Goal: Transaction & Acquisition: Purchase product/service

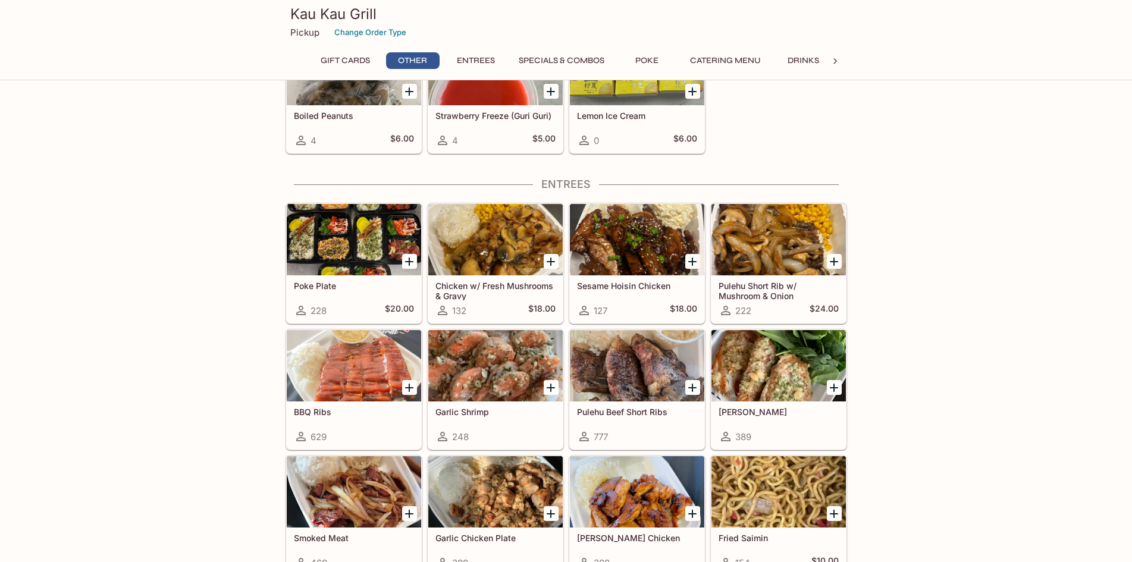
scroll to position [535, 0]
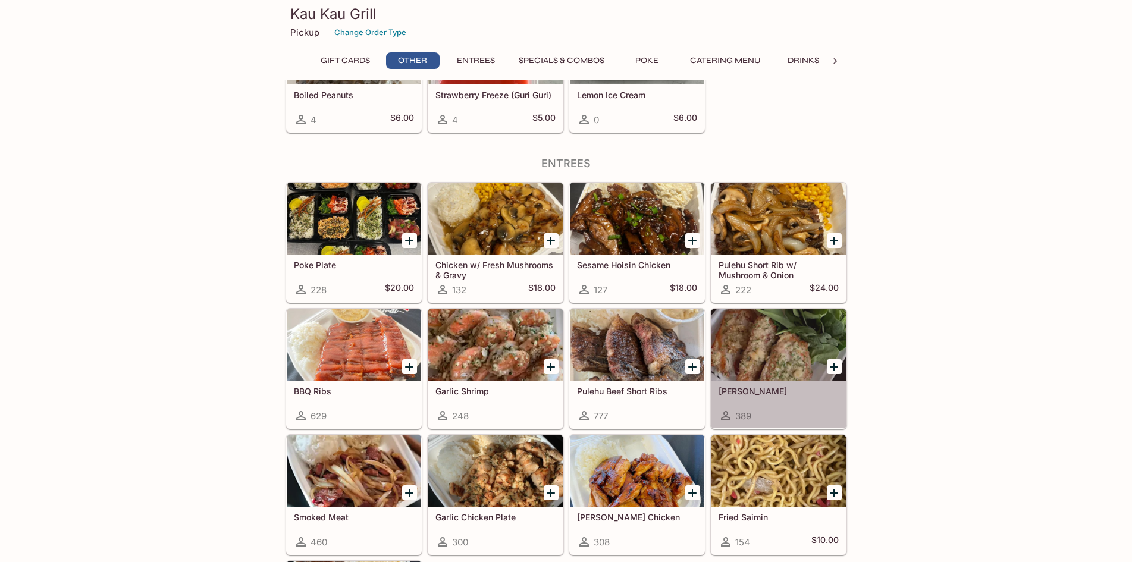
click at [761, 361] on div at bounding box center [778, 344] width 134 height 71
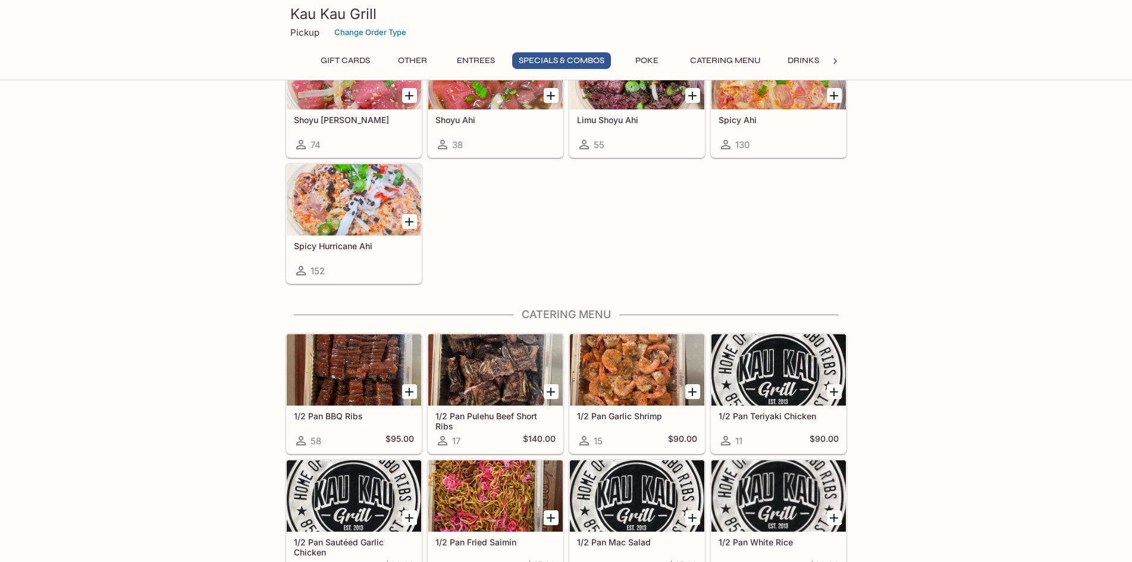
scroll to position [1788, 0]
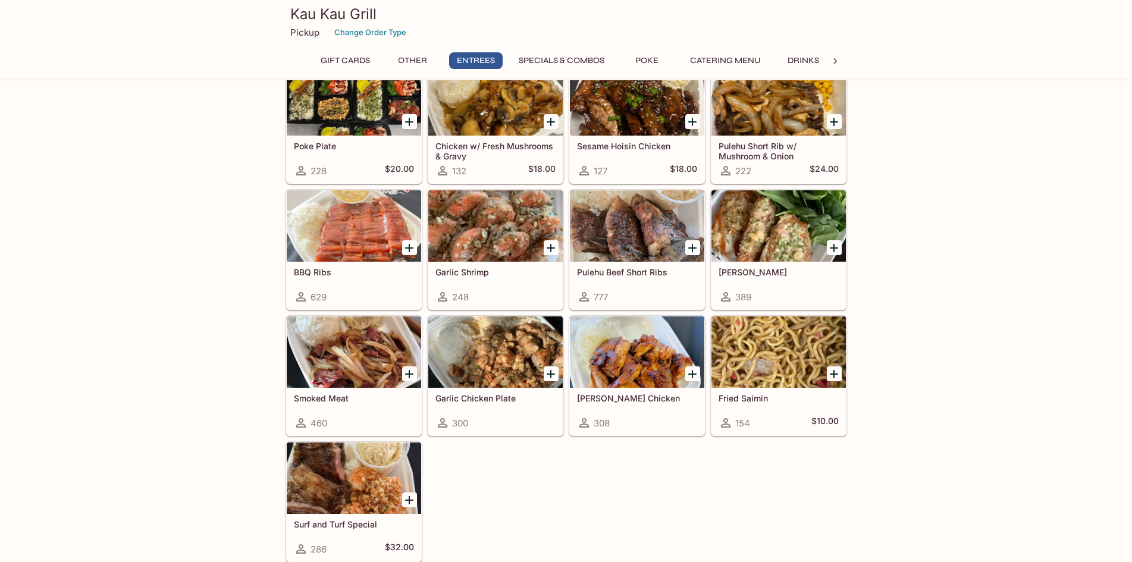
scroll to position [595, 0]
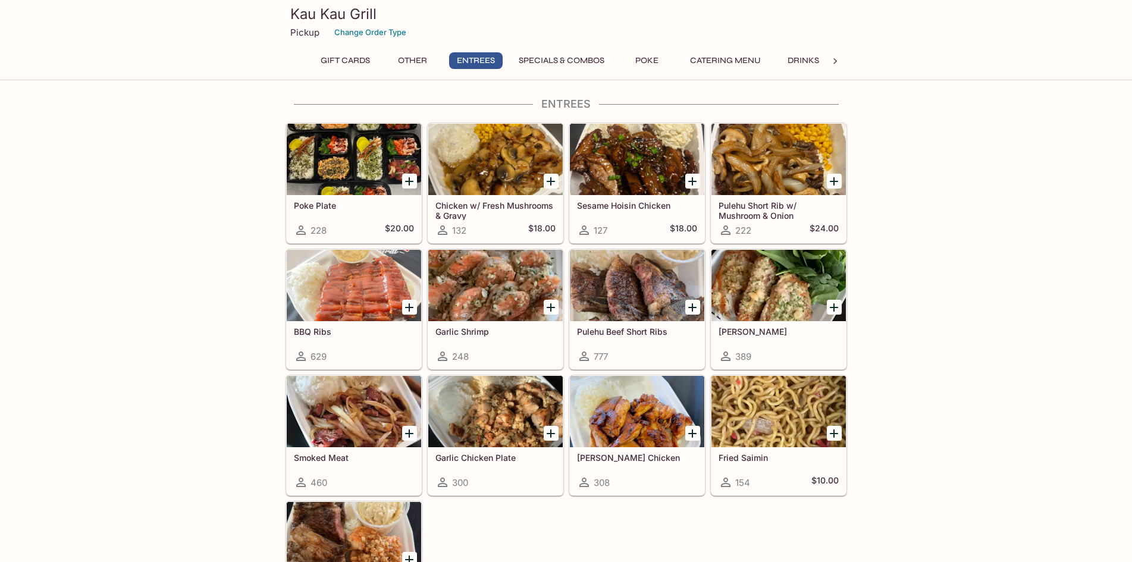
click at [372, 301] on div at bounding box center [354, 285] width 134 height 71
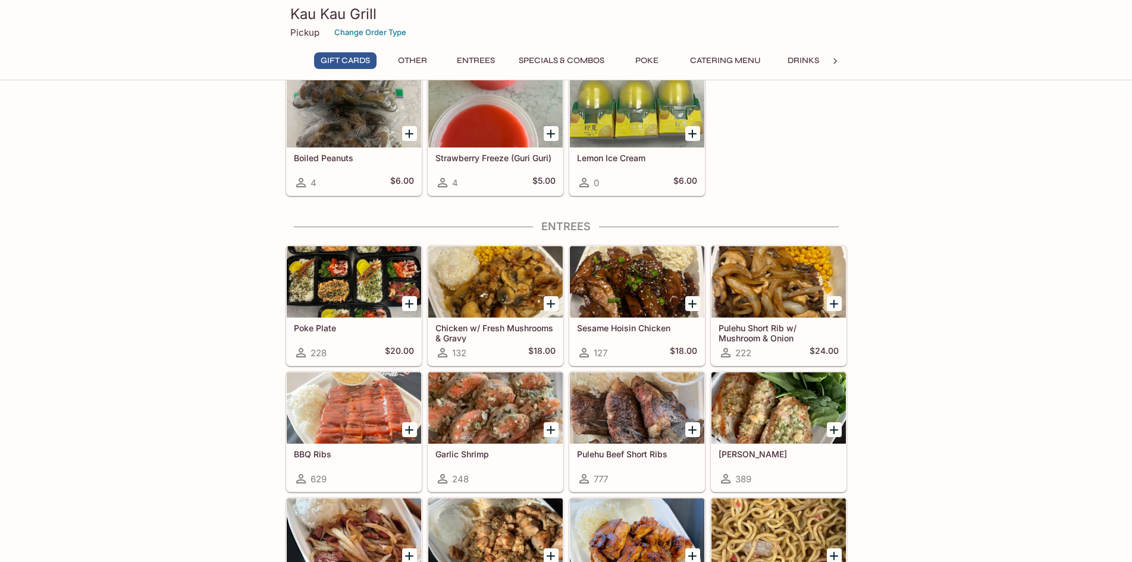
scroll to position [479, 0]
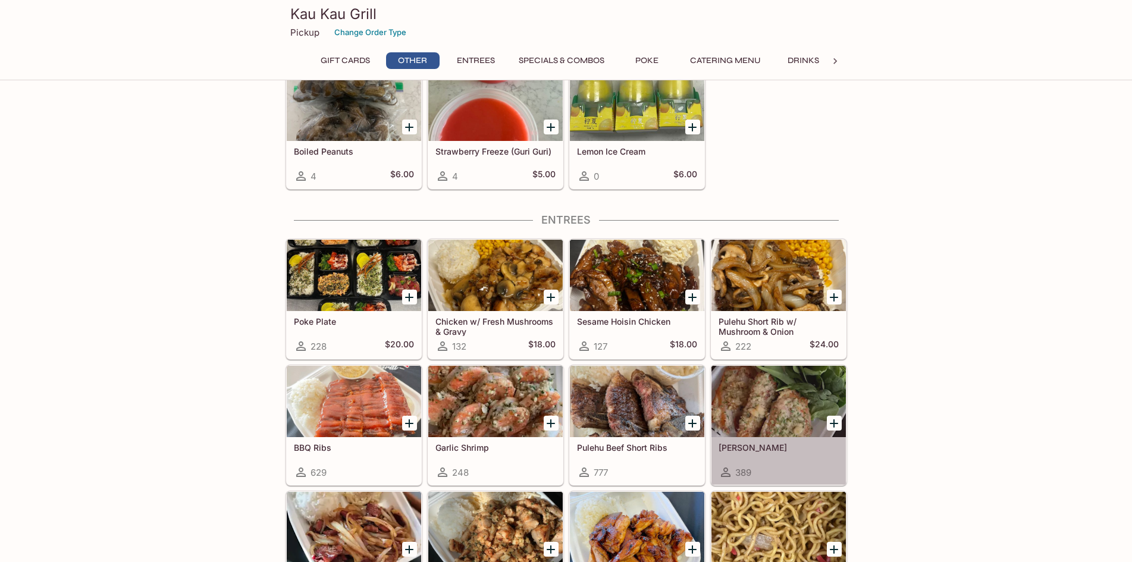
click at [790, 411] on div at bounding box center [778, 401] width 134 height 71
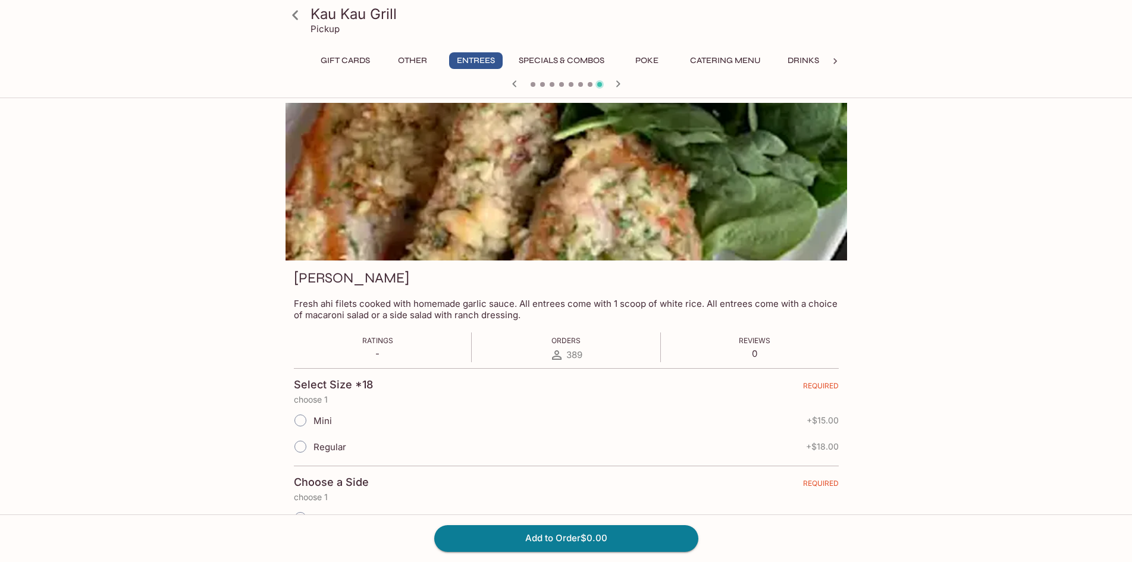
click at [734, 245] on div at bounding box center [567, 182] width 562 height 158
click at [569, 246] on div at bounding box center [567, 182] width 562 height 158
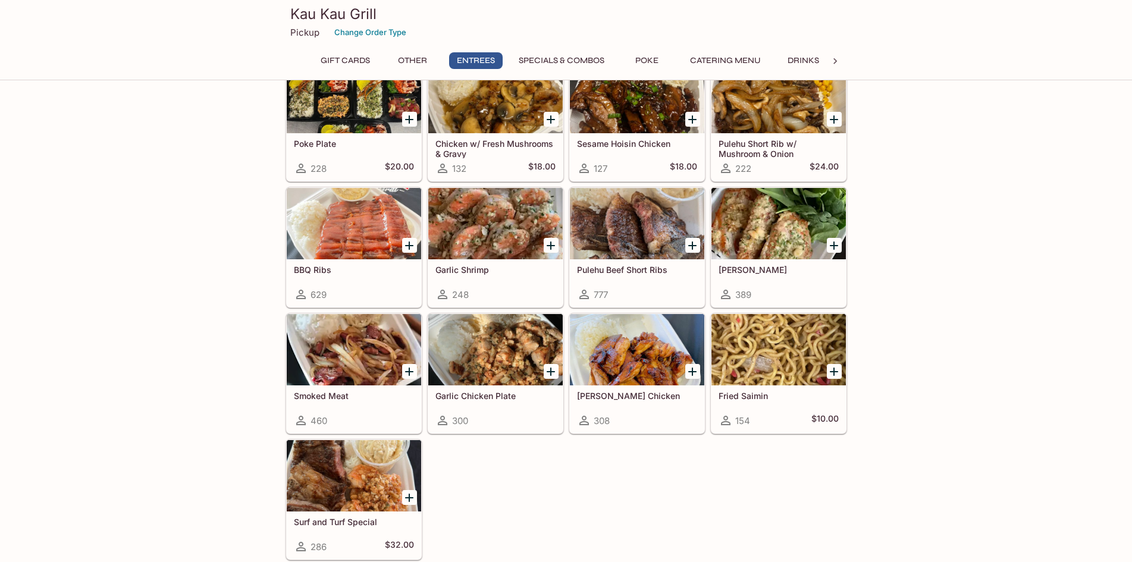
scroll to position [657, 0]
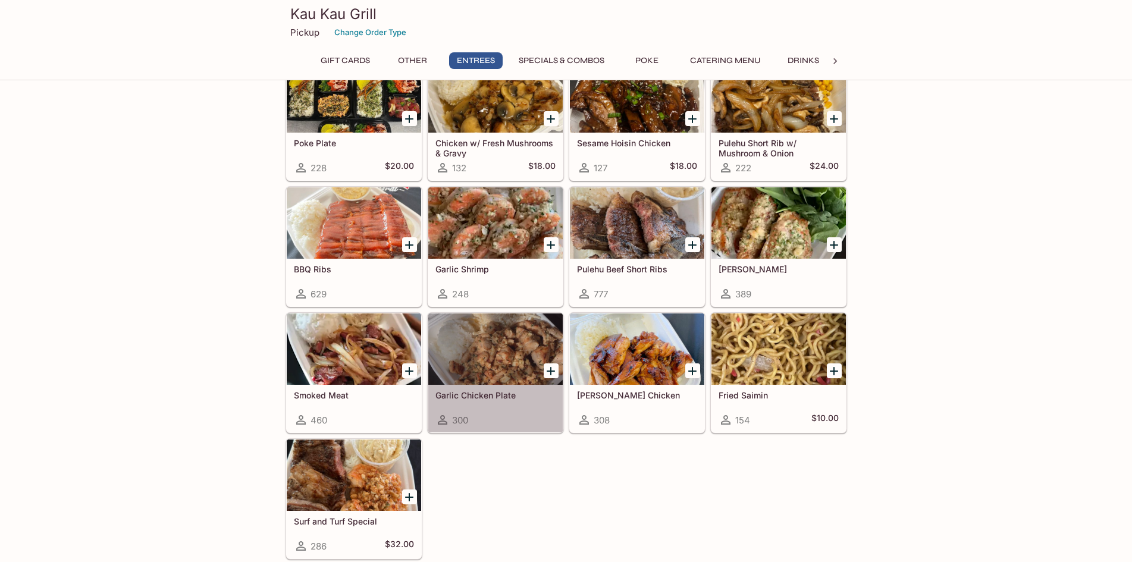
click at [515, 347] on div at bounding box center [495, 349] width 134 height 71
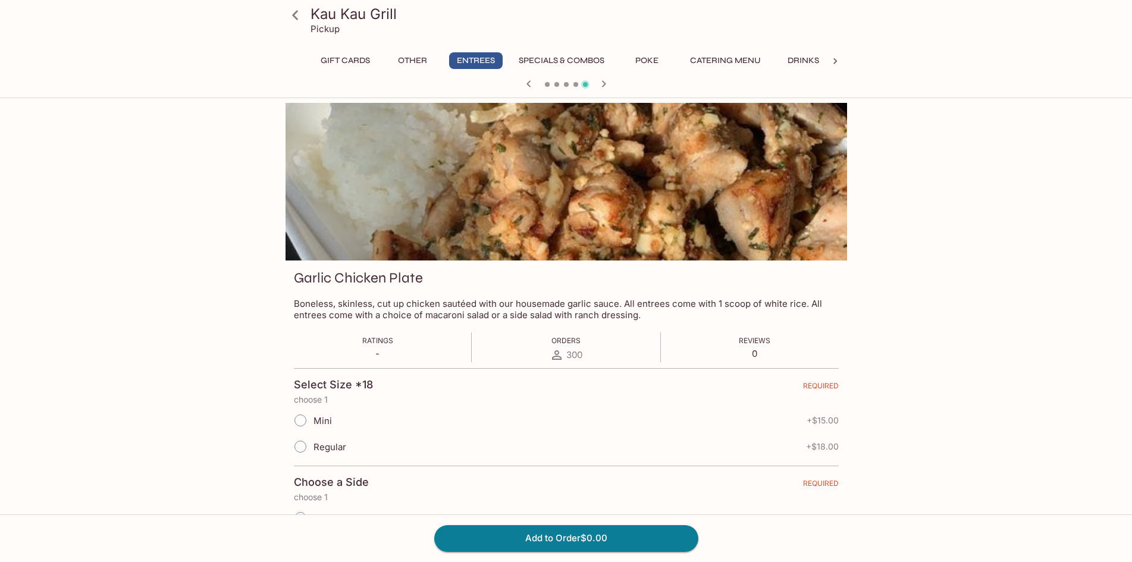
click at [664, 211] on div at bounding box center [567, 182] width 562 height 158
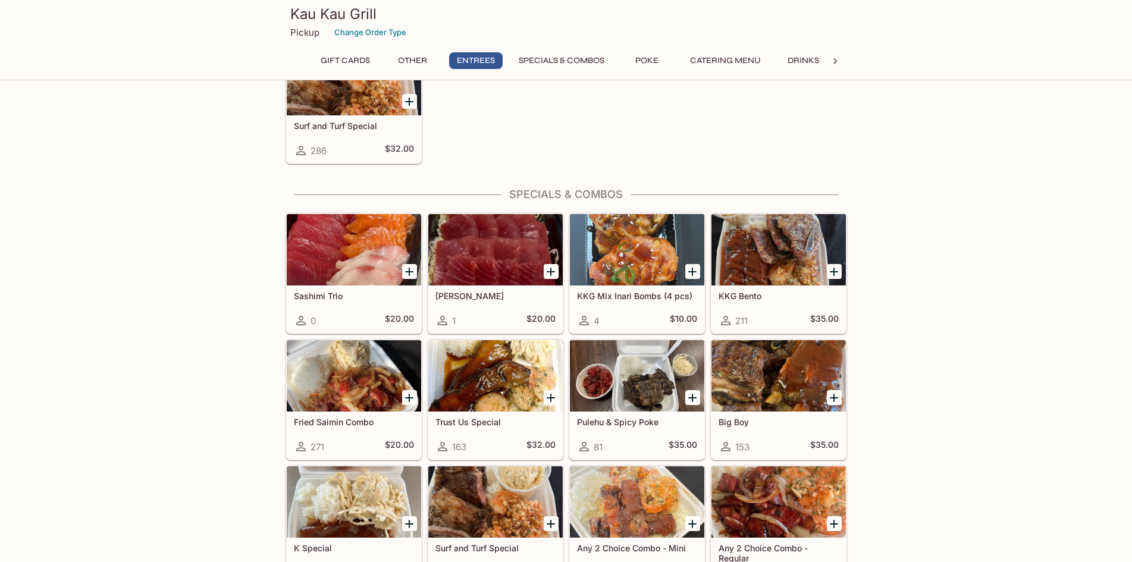
scroll to position [1074, 0]
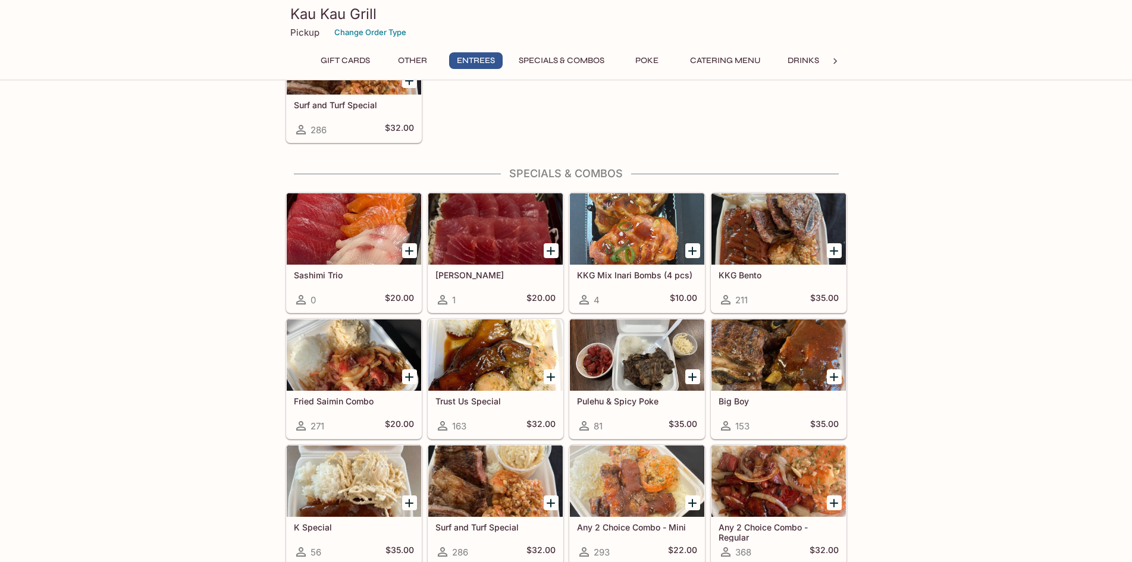
click at [382, 363] on div at bounding box center [354, 354] width 134 height 71
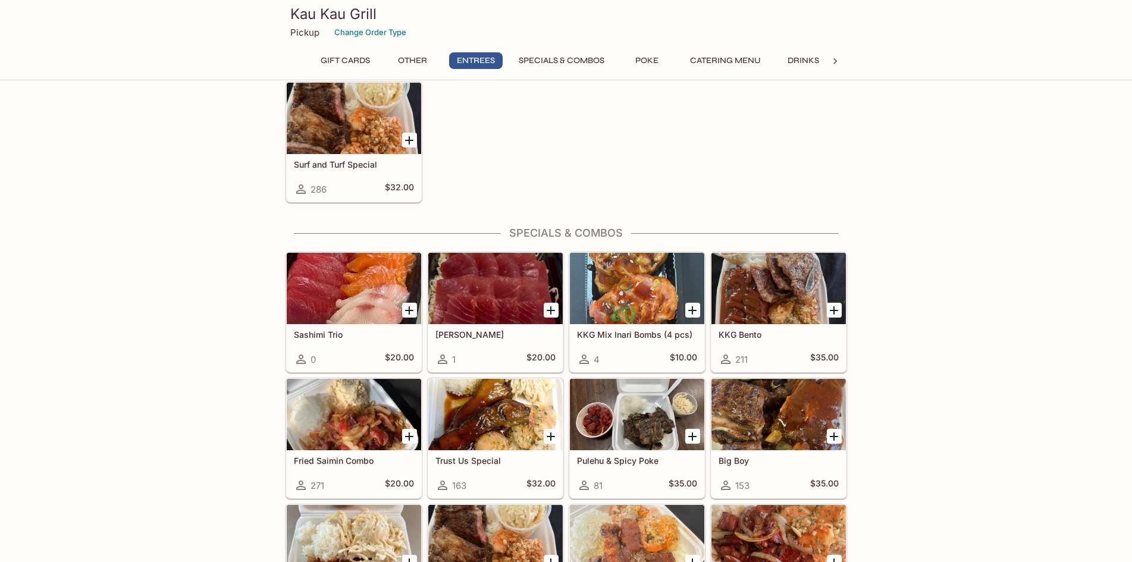
scroll to position [1074, 0]
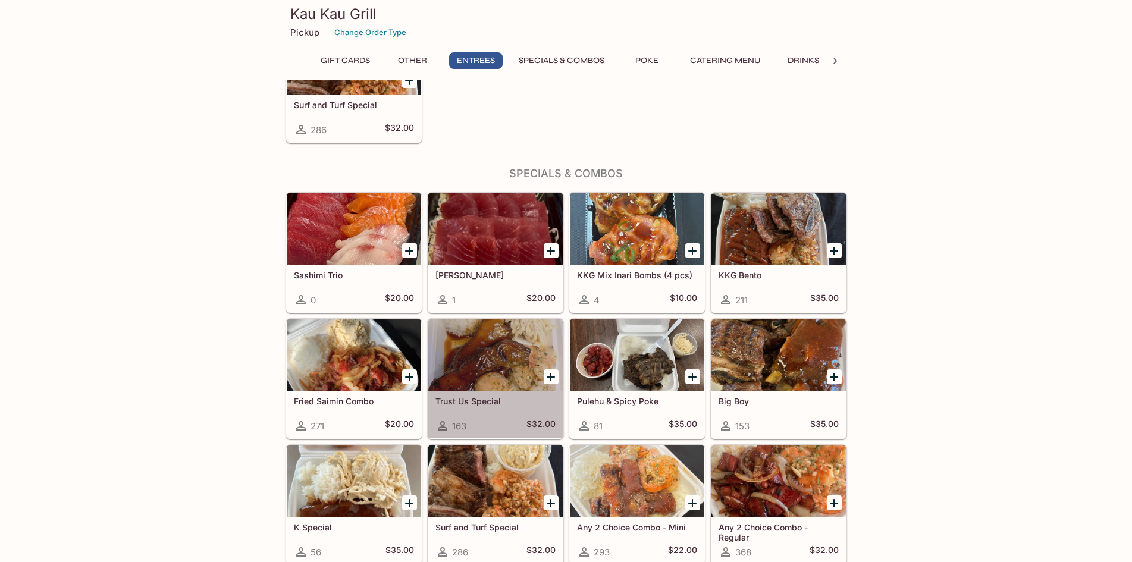
click at [525, 373] on div at bounding box center [495, 354] width 134 height 71
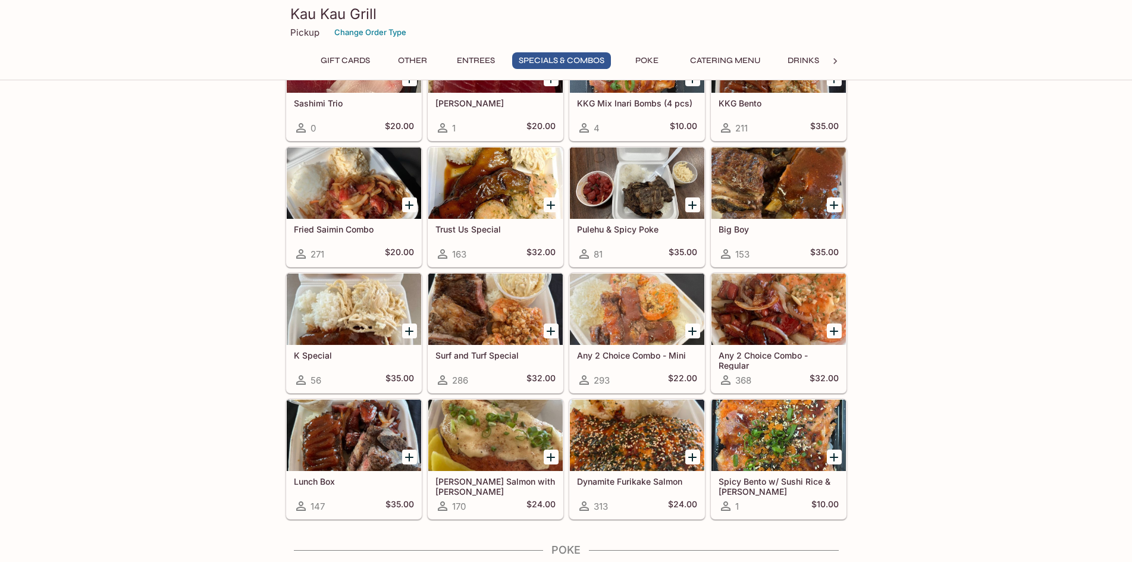
scroll to position [1267, 0]
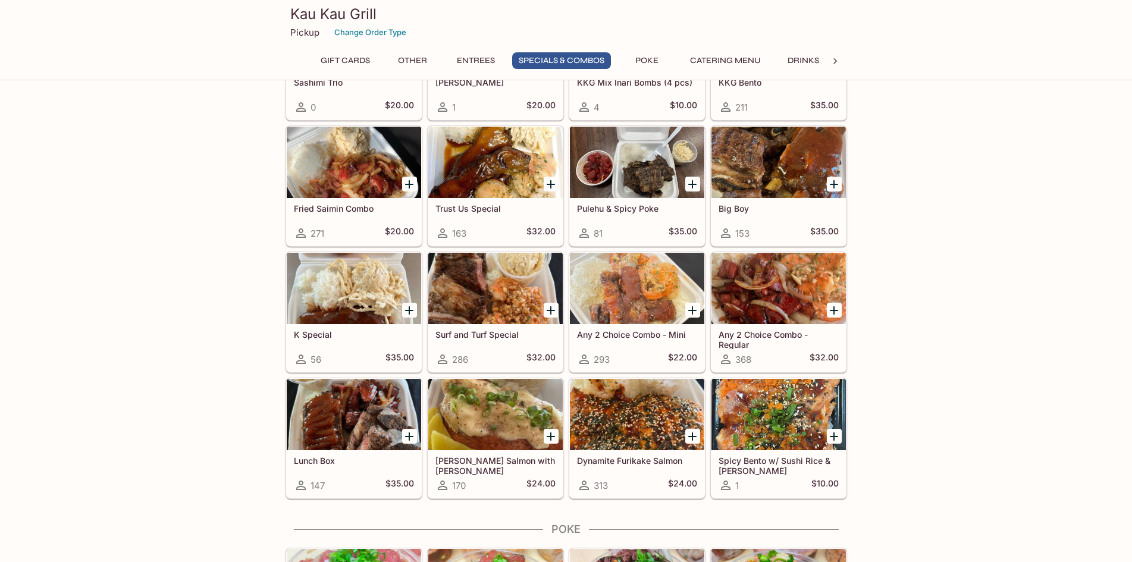
click at [789, 425] on div at bounding box center [778, 414] width 134 height 71
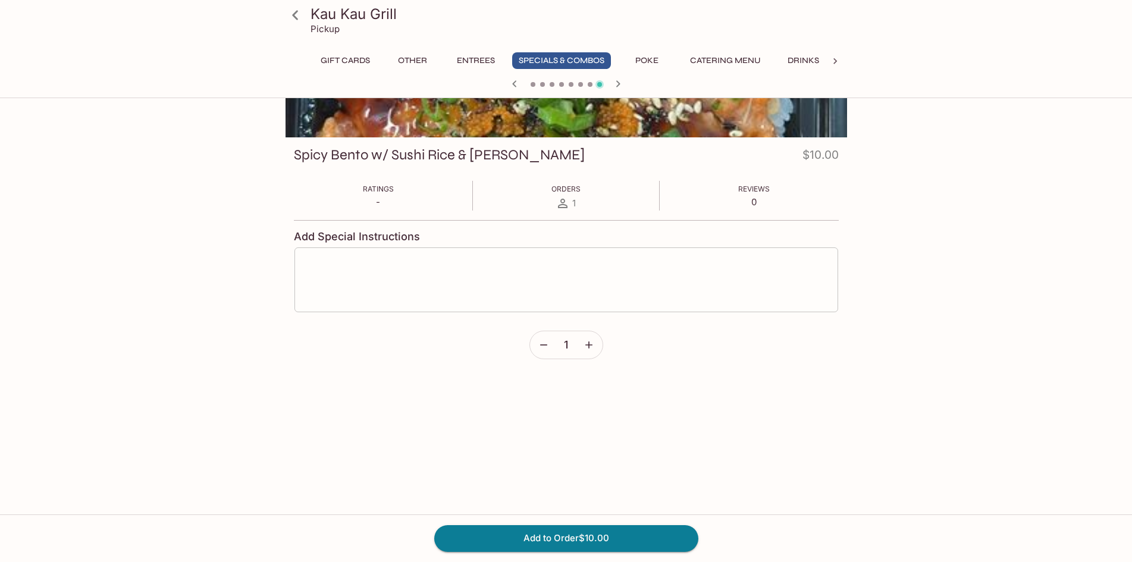
scroll to position [126, 0]
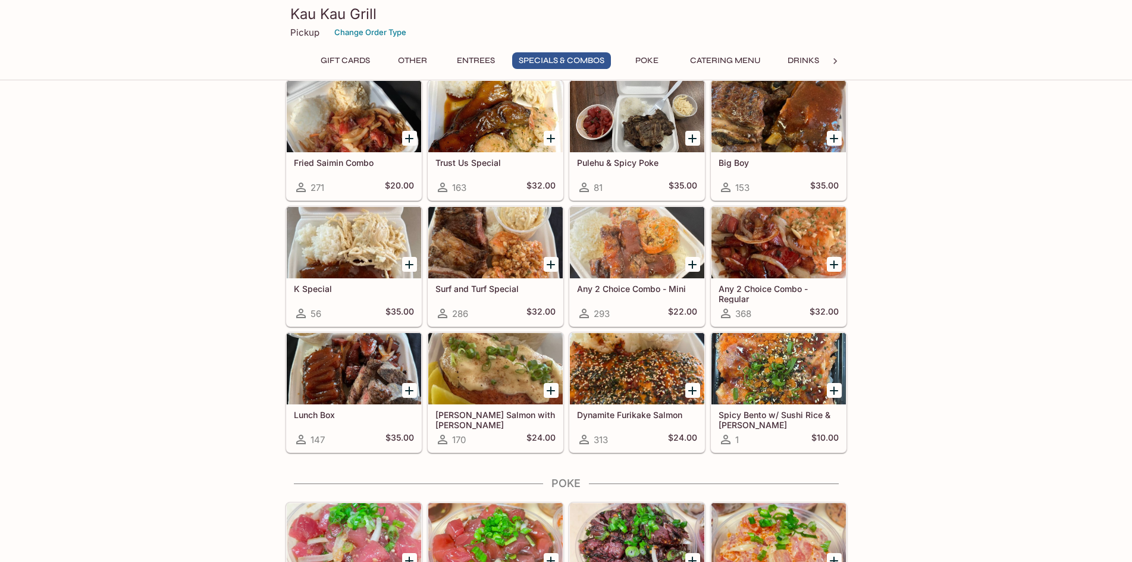
scroll to position [1252, 0]
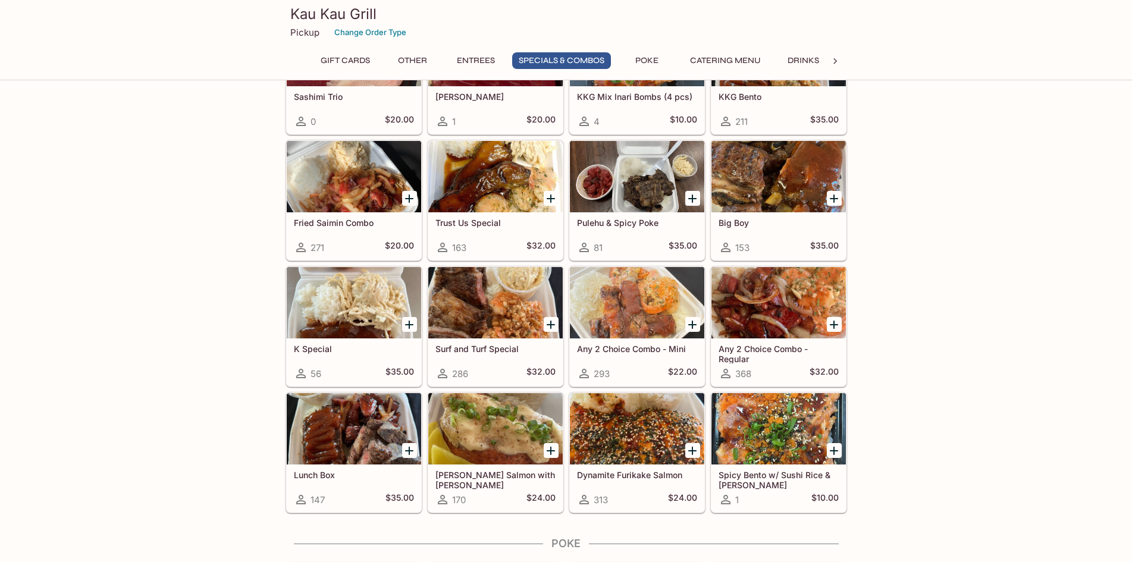
click at [662, 300] on div at bounding box center [637, 302] width 134 height 71
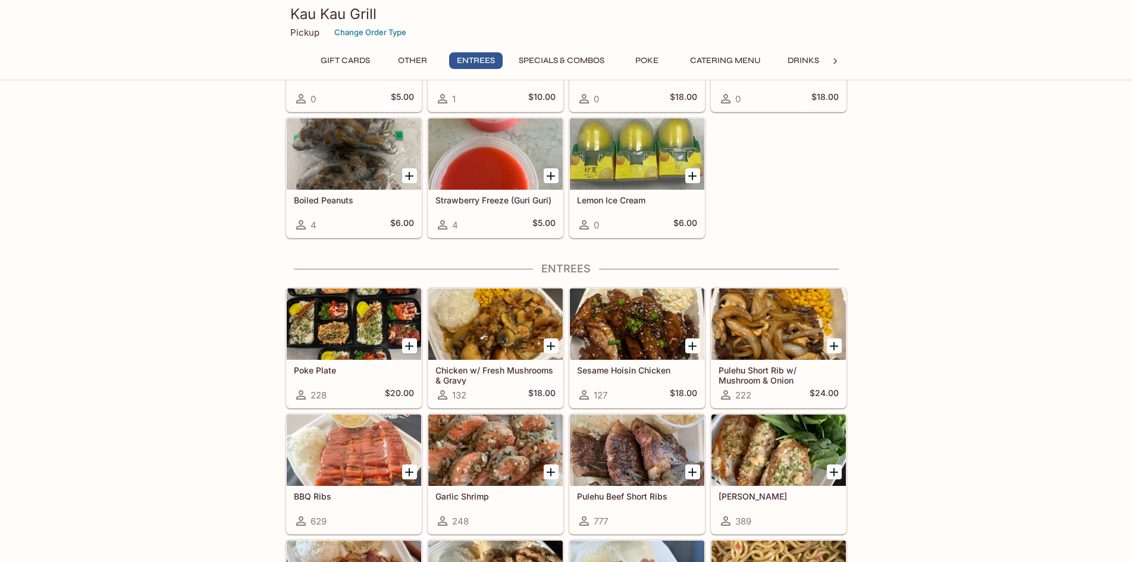
scroll to position [657, 0]
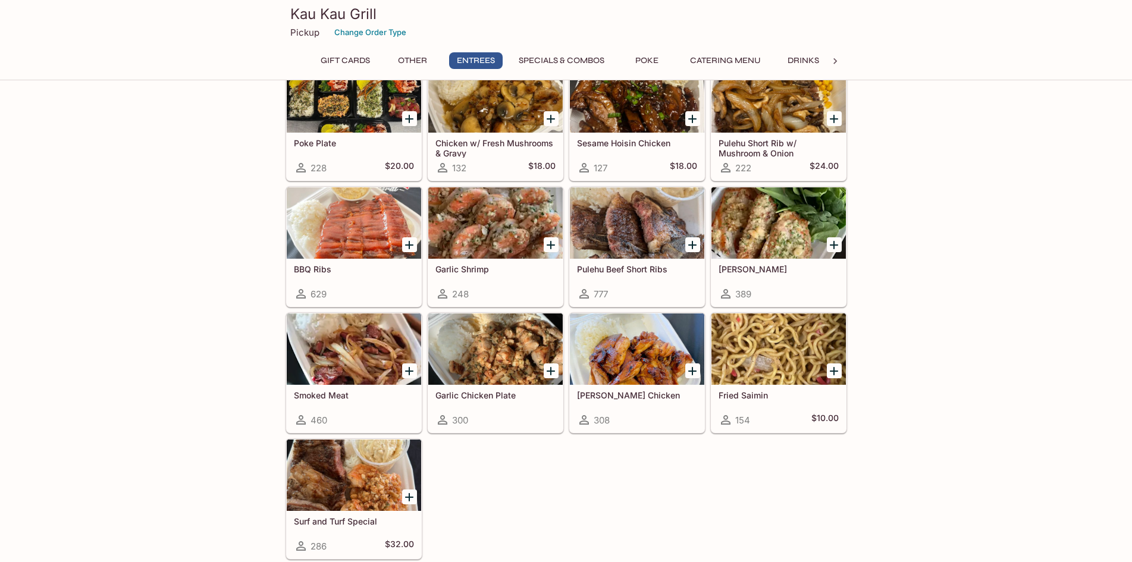
click at [771, 235] on div at bounding box center [778, 222] width 134 height 71
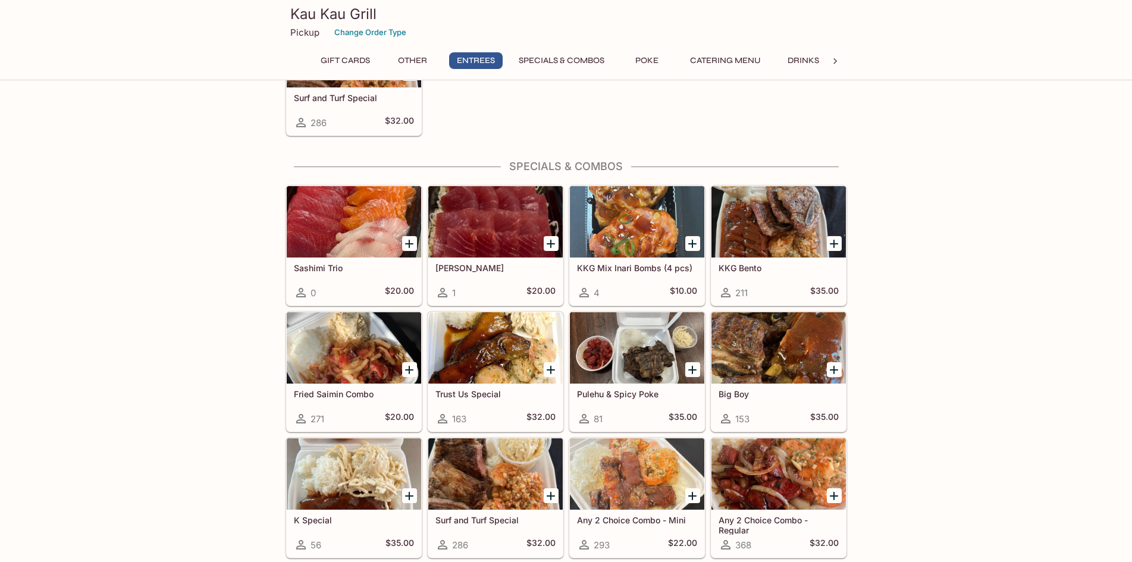
scroll to position [1133, 0]
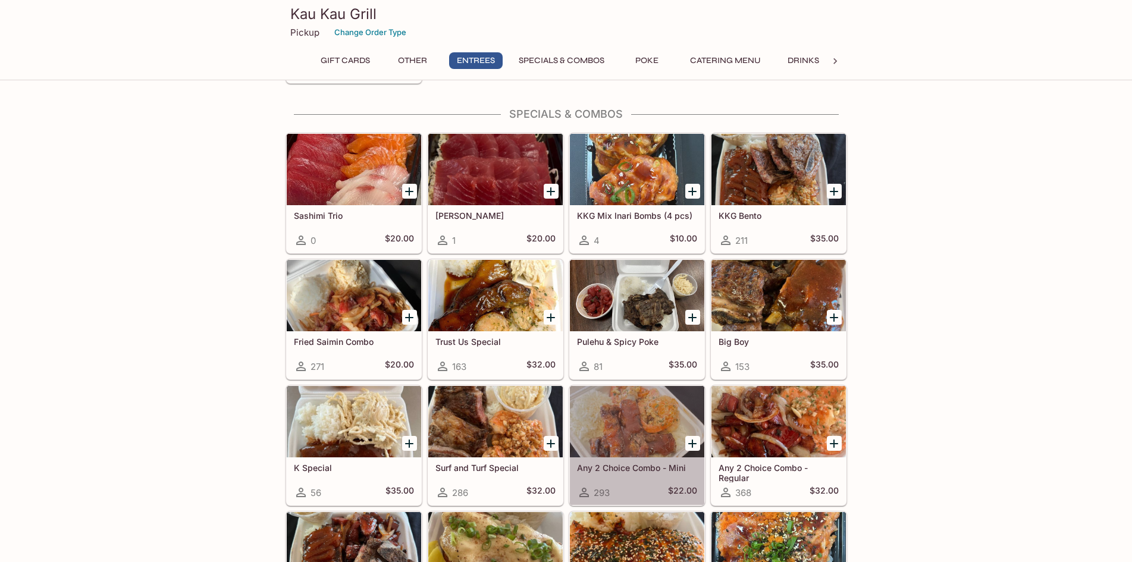
click at [625, 419] on div at bounding box center [637, 421] width 134 height 71
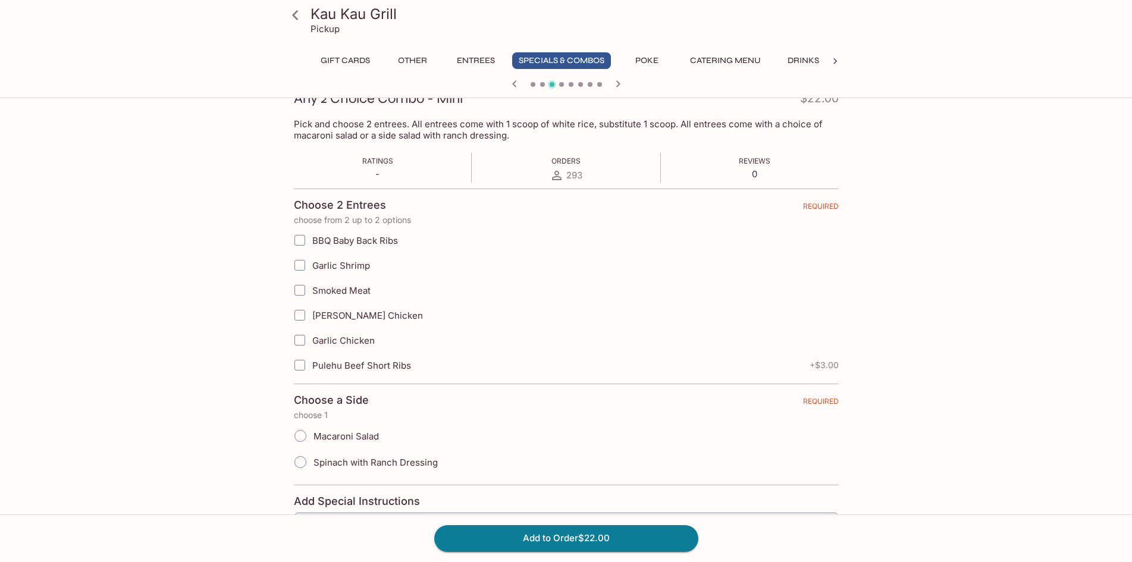
scroll to position [178, 0]
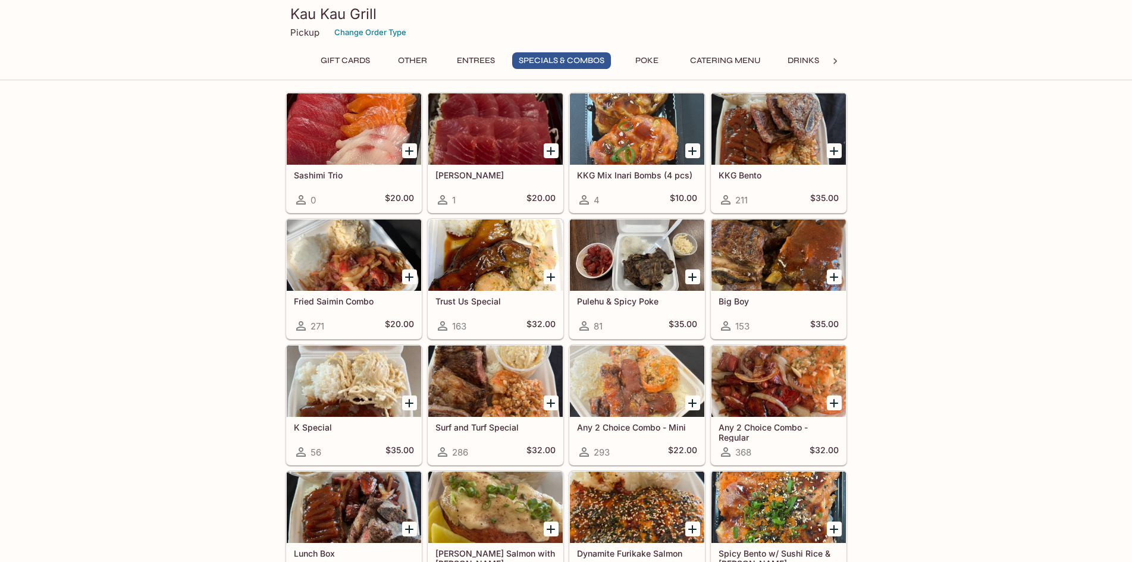
scroll to position [1193, 0]
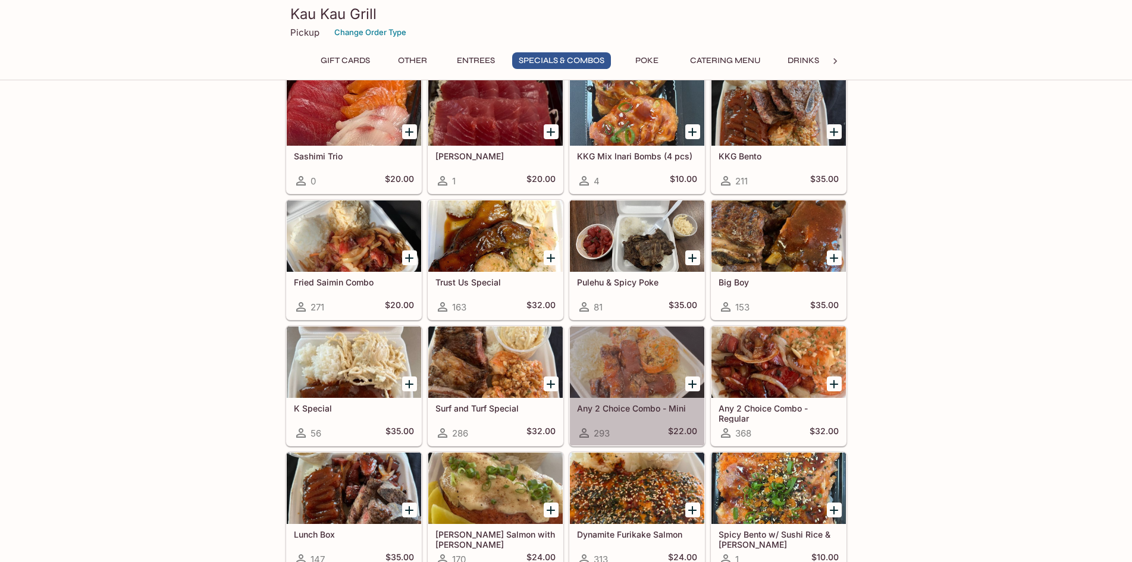
click at [622, 391] on div at bounding box center [637, 362] width 134 height 71
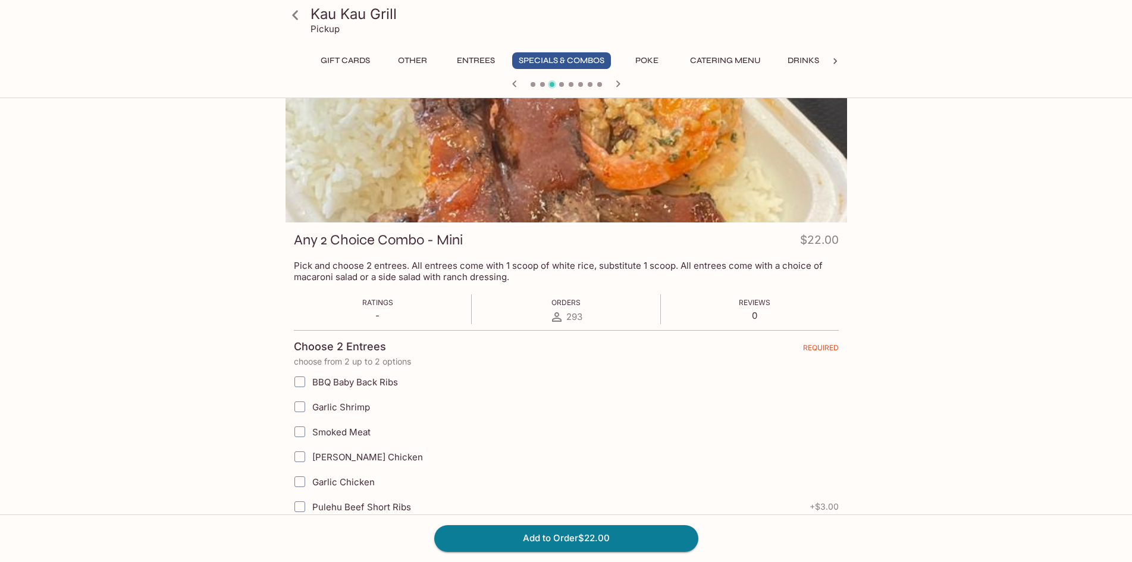
scroll to position [35, 0]
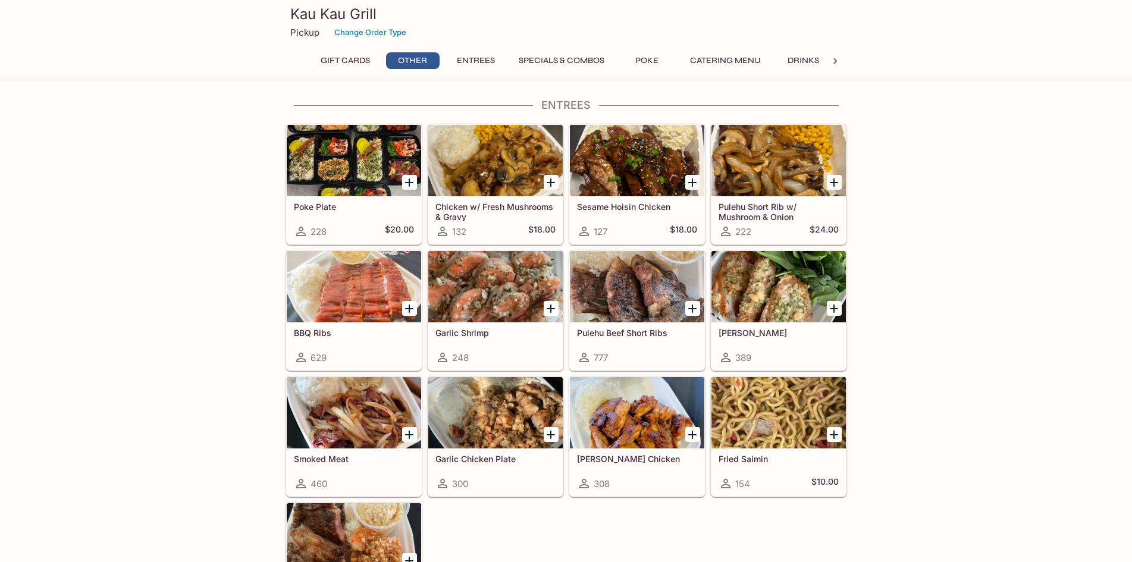
scroll to position [595, 0]
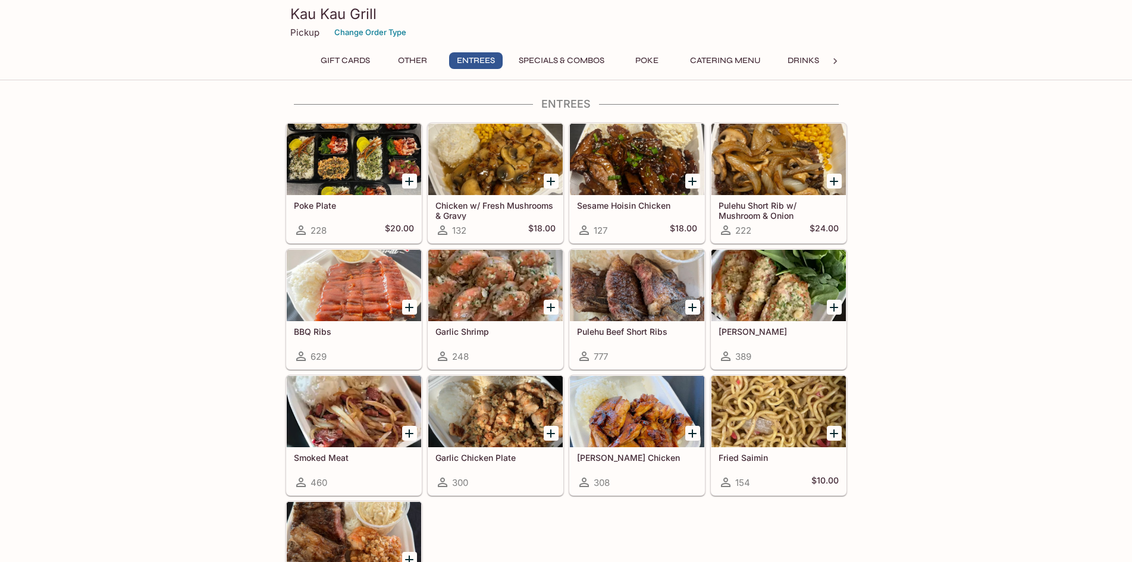
click at [745, 291] on div at bounding box center [778, 285] width 134 height 71
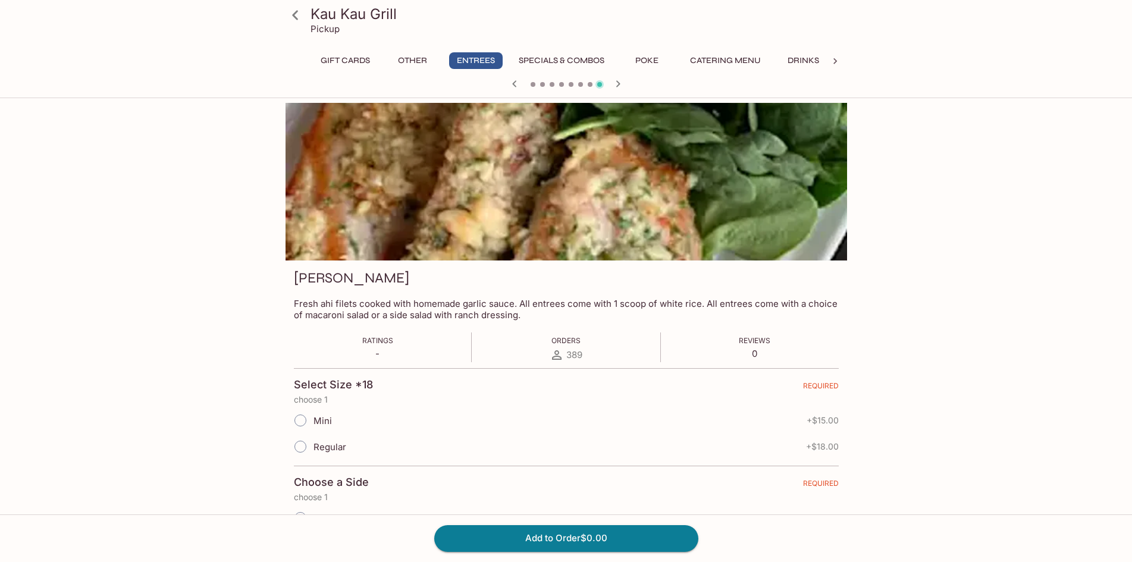
scroll to position [209, 0]
